Goal: Navigation & Orientation: Find specific page/section

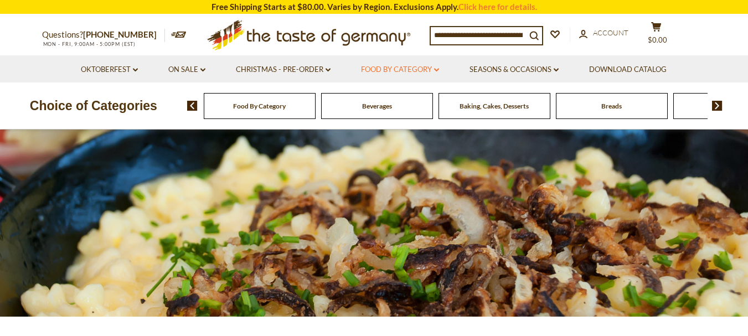
click at [439, 68] on link "Food By Category dropdown_arrow" at bounding box center [400, 70] width 78 height 12
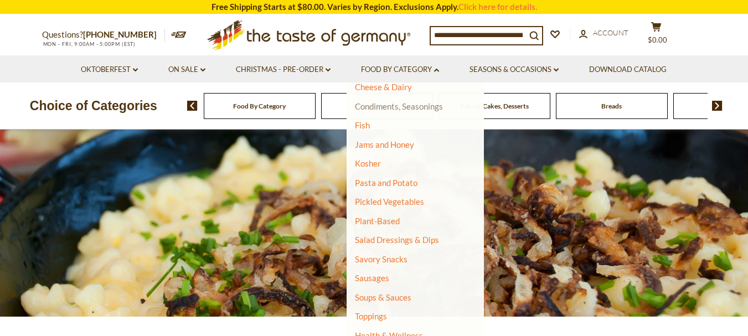
scroll to position [261, 0]
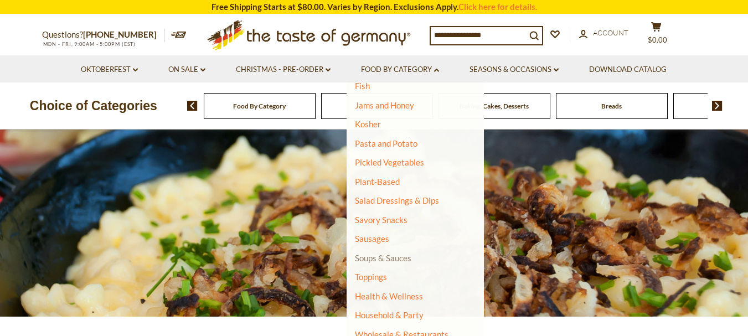
click at [394, 258] on link "Soups & Sauces" at bounding box center [383, 258] width 57 height 10
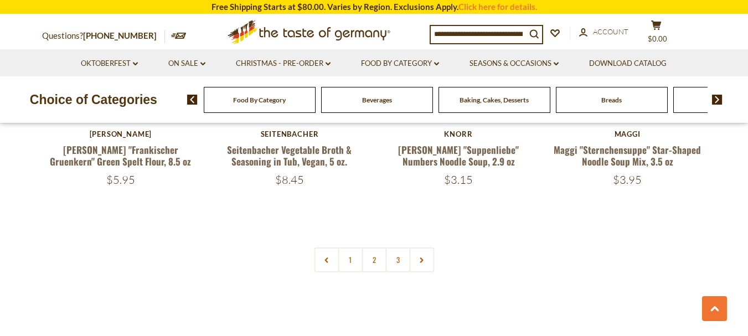
scroll to position [2493, 0]
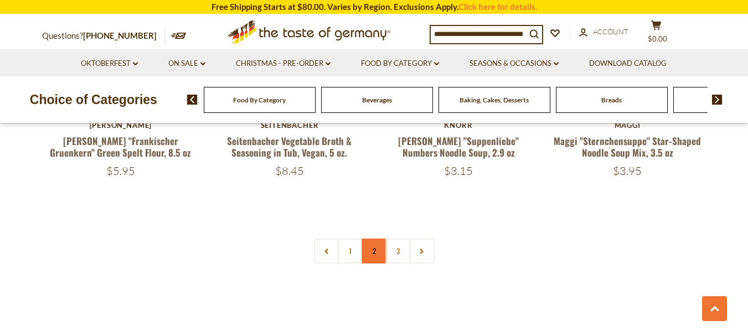
click at [368, 239] on link "2" at bounding box center [374, 251] width 25 height 25
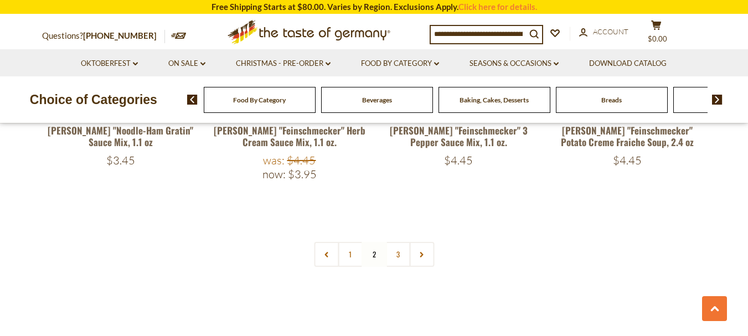
scroll to position [2473, 0]
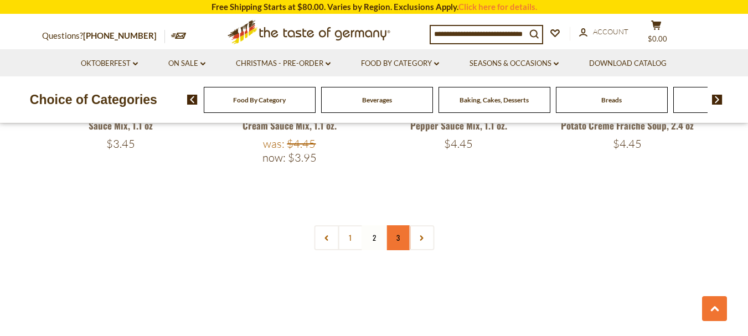
click at [399, 225] on link "3" at bounding box center [398, 237] width 25 height 25
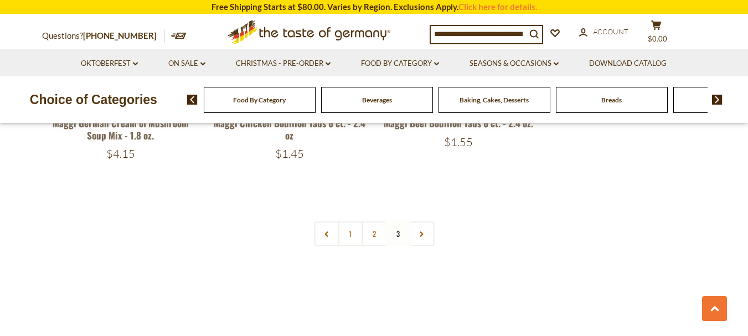
scroll to position [1698, 0]
